Goal: Task Accomplishment & Management: Manage account settings

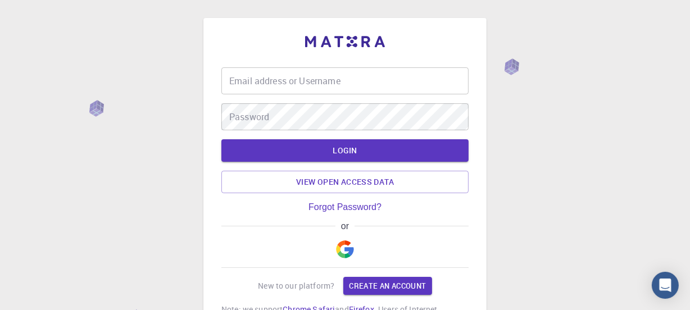
click at [371, 83] on input "Email address or Username" at bounding box center [344, 80] width 247 height 27
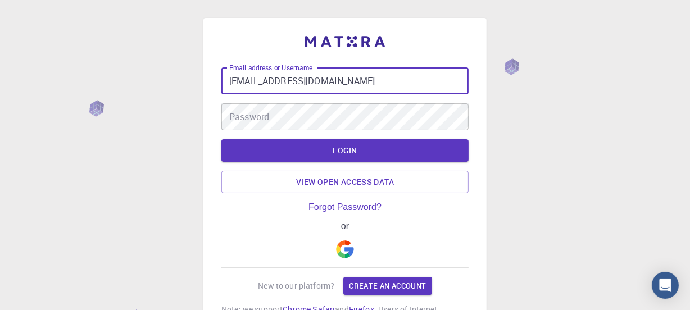
type input "[EMAIL_ADDRESS][DOMAIN_NAME]"
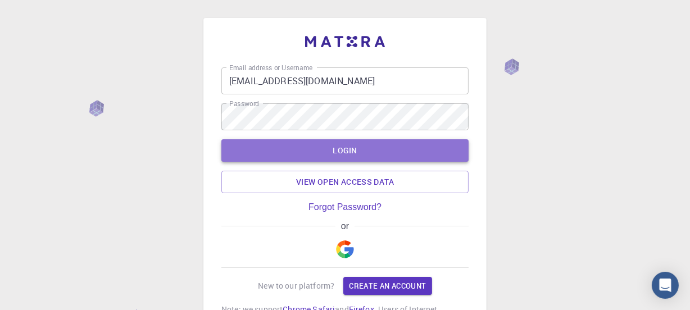
click at [353, 147] on button "LOGIN" at bounding box center [344, 150] width 247 height 22
click at [286, 149] on button "LOGIN" at bounding box center [344, 150] width 247 height 22
click at [291, 152] on button "LOGIN" at bounding box center [344, 150] width 247 height 22
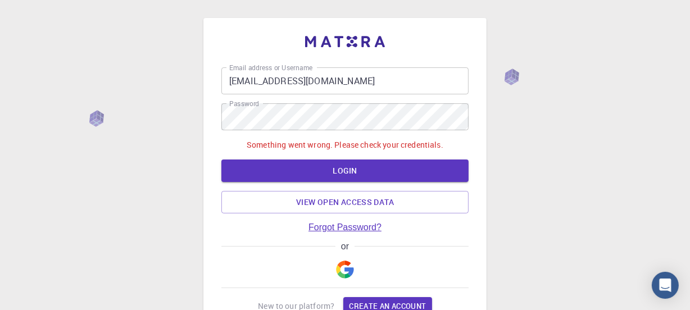
click at [330, 226] on link "Forgot Password?" at bounding box center [344, 228] width 73 height 10
type input "[EMAIL_ADDRESS][DOMAIN_NAME]"
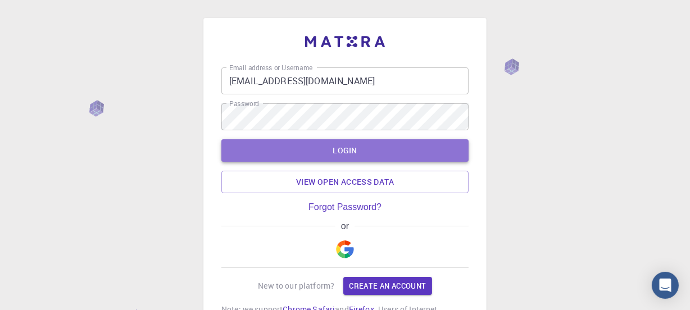
click at [338, 152] on button "LOGIN" at bounding box center [344, 150] width 247 height 22
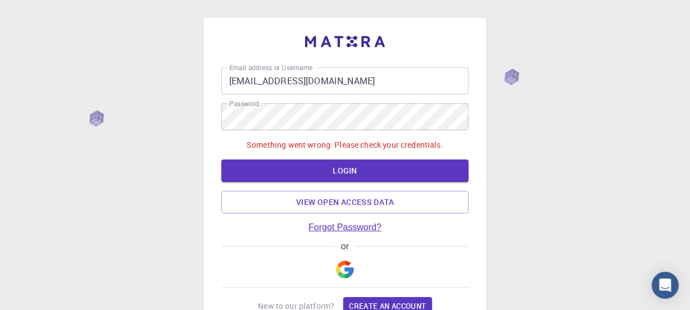
click at [344, 228] on link "Forgot Password?" at bounding box center [344, 228] width 73 height 10
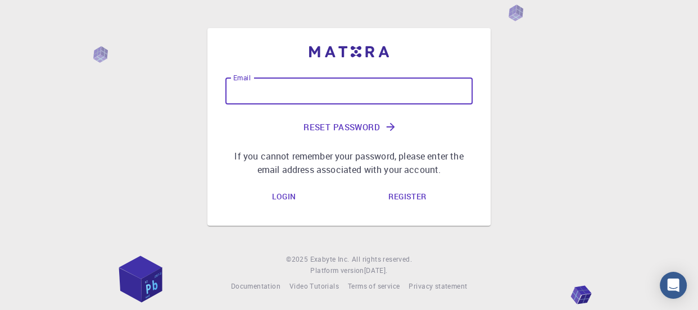
click at [283, 92] on input "Email" at bounding box center [348, 91] width 247 height 27
type input "[EMAIL_ADDRESS][DOMAIN_NAME]"
click at [324, 126] on button "Reset Password" at bounding box center [348, 127] width 247 height 27
